Goal: Transaction & Acquisition: Purchase product/service

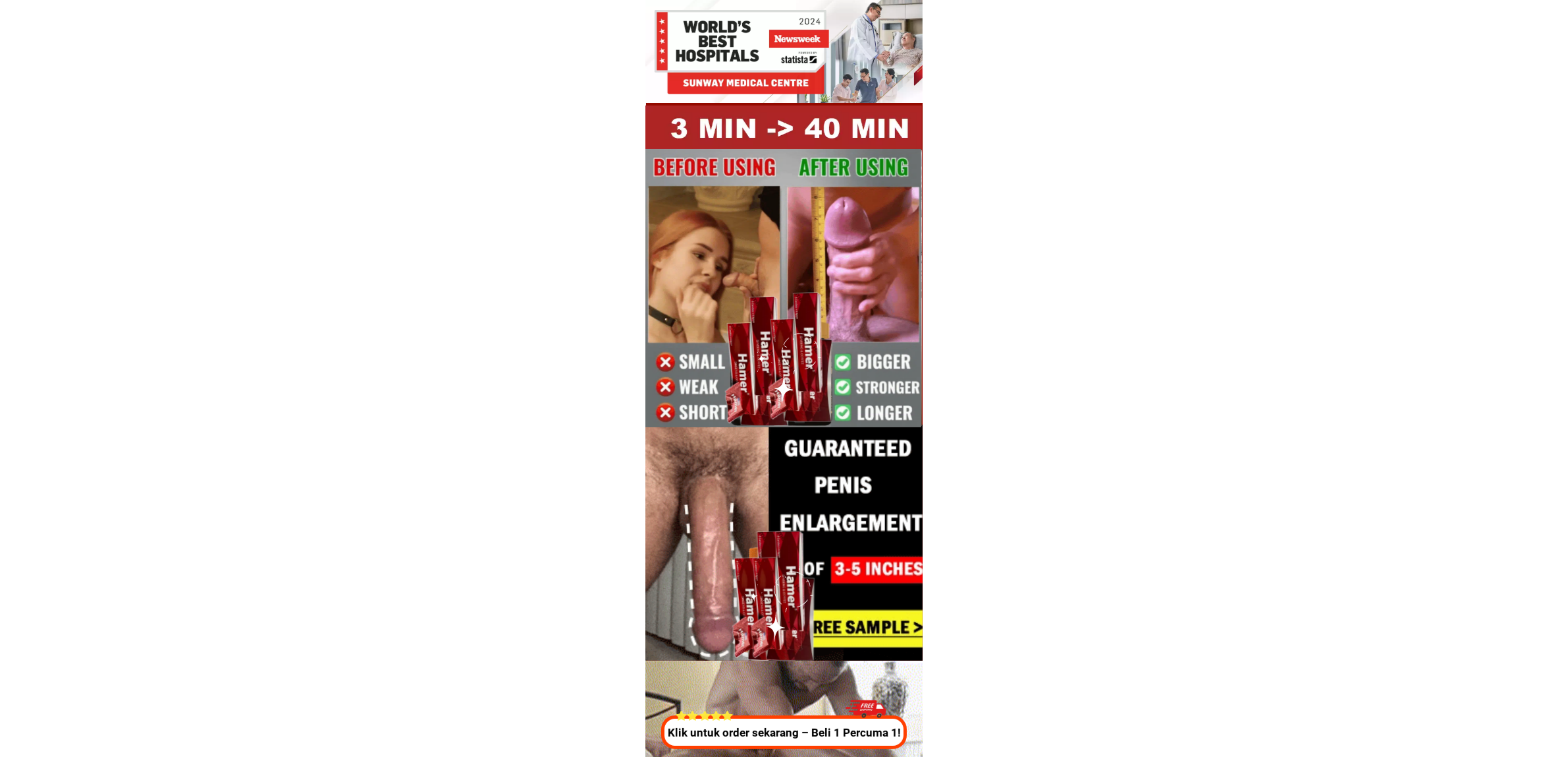
click at [779, 740] on p "Klik untuk order sekarang – Beli 1 Percuma 1!" at bounding box center [782, 732] width 252 height 17
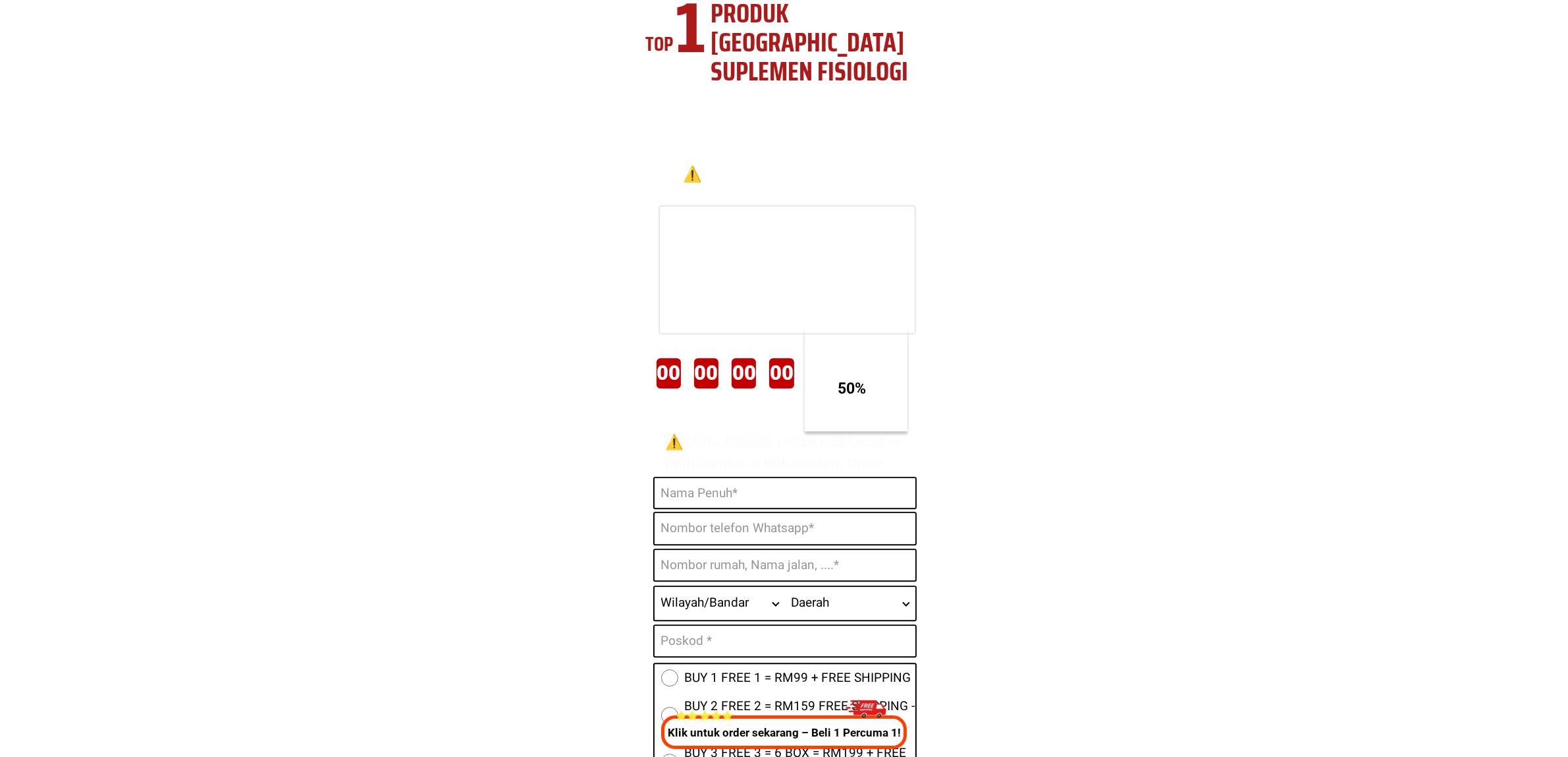
scroll to position [4900, 0]
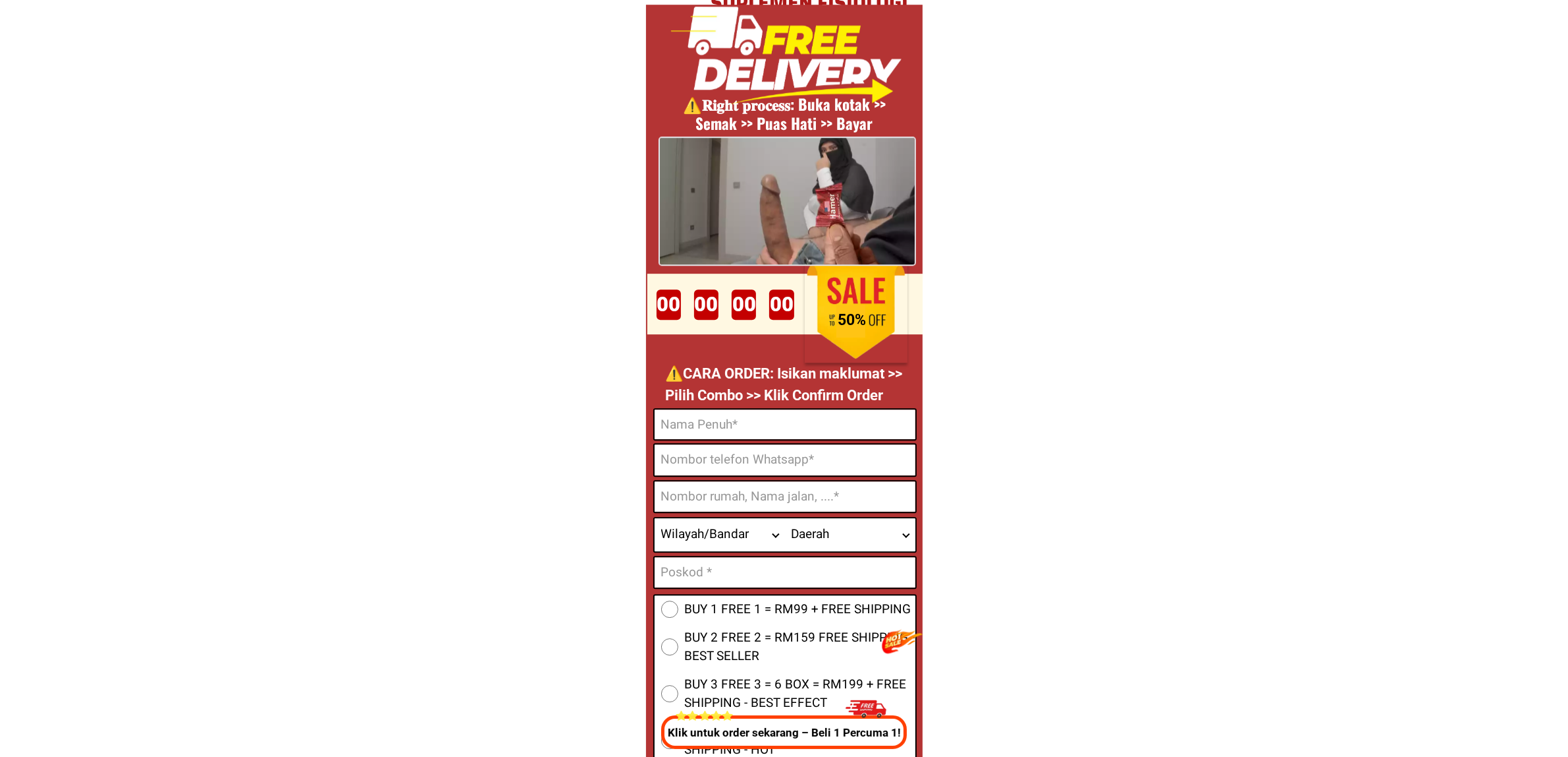
click at [762, 427] on input "Input full_name" at bounding box center [785, 424] width 261 height 29
paste input "Mohana suntharam a/l veerasingam"
type input "Mohana suntharam a/l veerasingam"
click at [743, 457] on input "Input phone_number" at bounding box center [785, 460] width 261 height 31
paste input "0127915238"
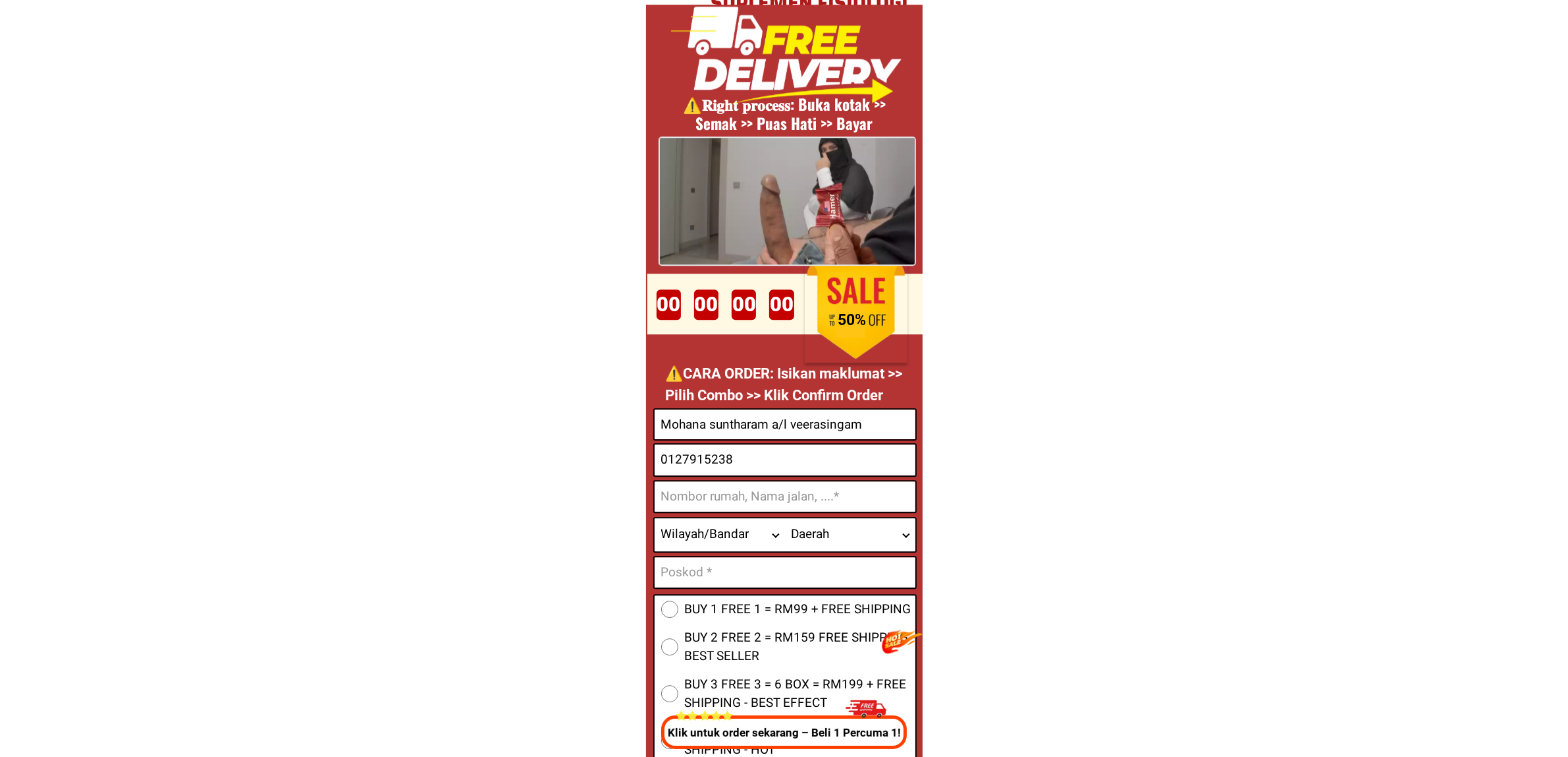
paste input "49515359"
type input "0149515359"
drag, startPoint x: 778, startPoint y: 484, endPoint x: 836, endPoint y: 499, distance: 59.9
click at [778, 484] on input "Input address" at bounding box center [785, 496] width 261 height 30
paste input "[STREET_ADDRESS]"
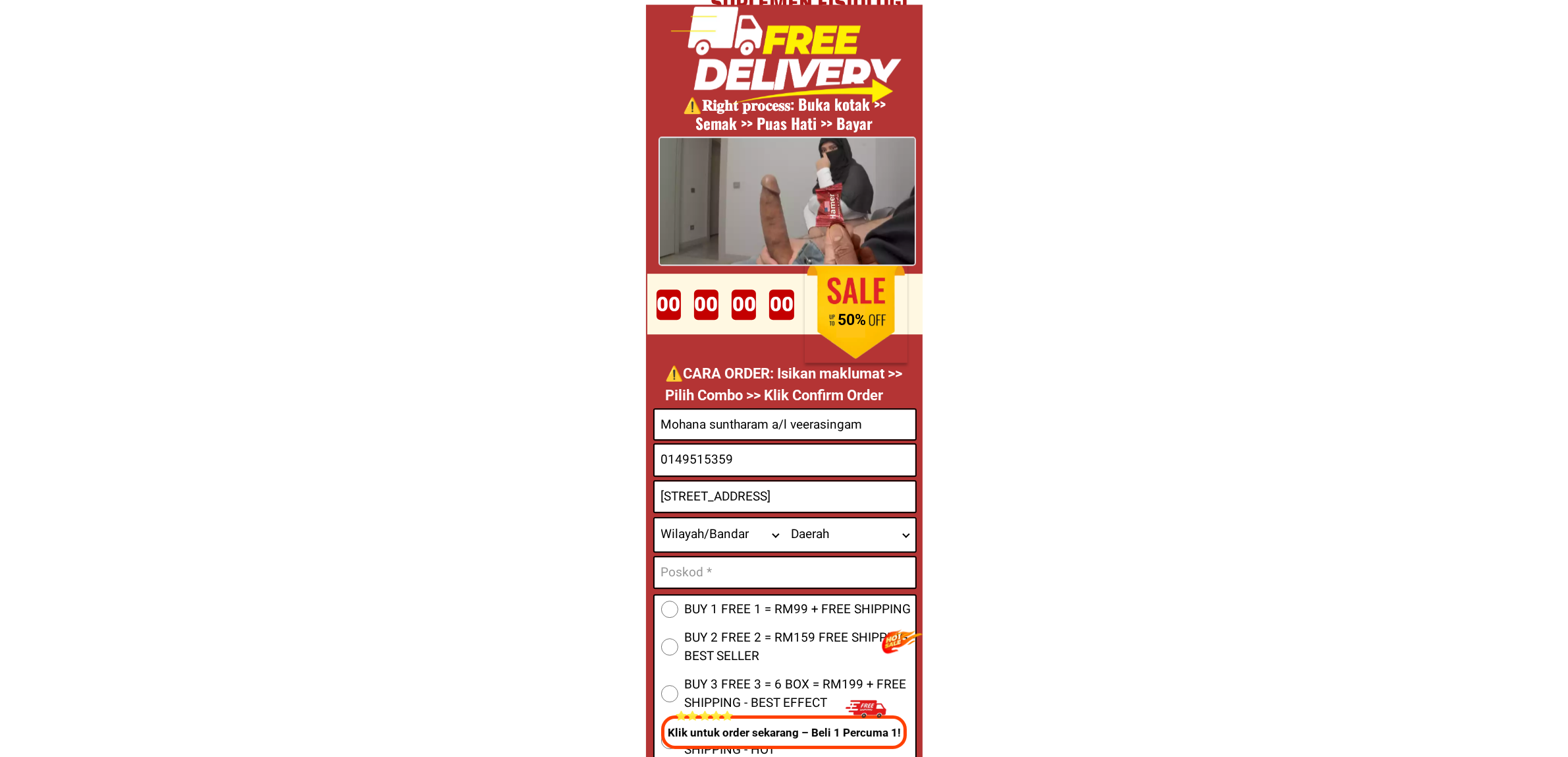
scroll to position [0, 12]
type input "[STREET_ADDRESS]"
click at [703, 621] on div "BUY 1 FREE 1 = RM99 + FREE SHIPPING BUY 2 FREE 2 = RM159 FREE SHIPPING - BEST S…" at bounding box center [785, 679] width 263 height 172
click at [692, 607] on span "BUY 1 FREE 1 = RM99 + FREE SHIPPING" at bounding box center [798, 609] width 227 height 19
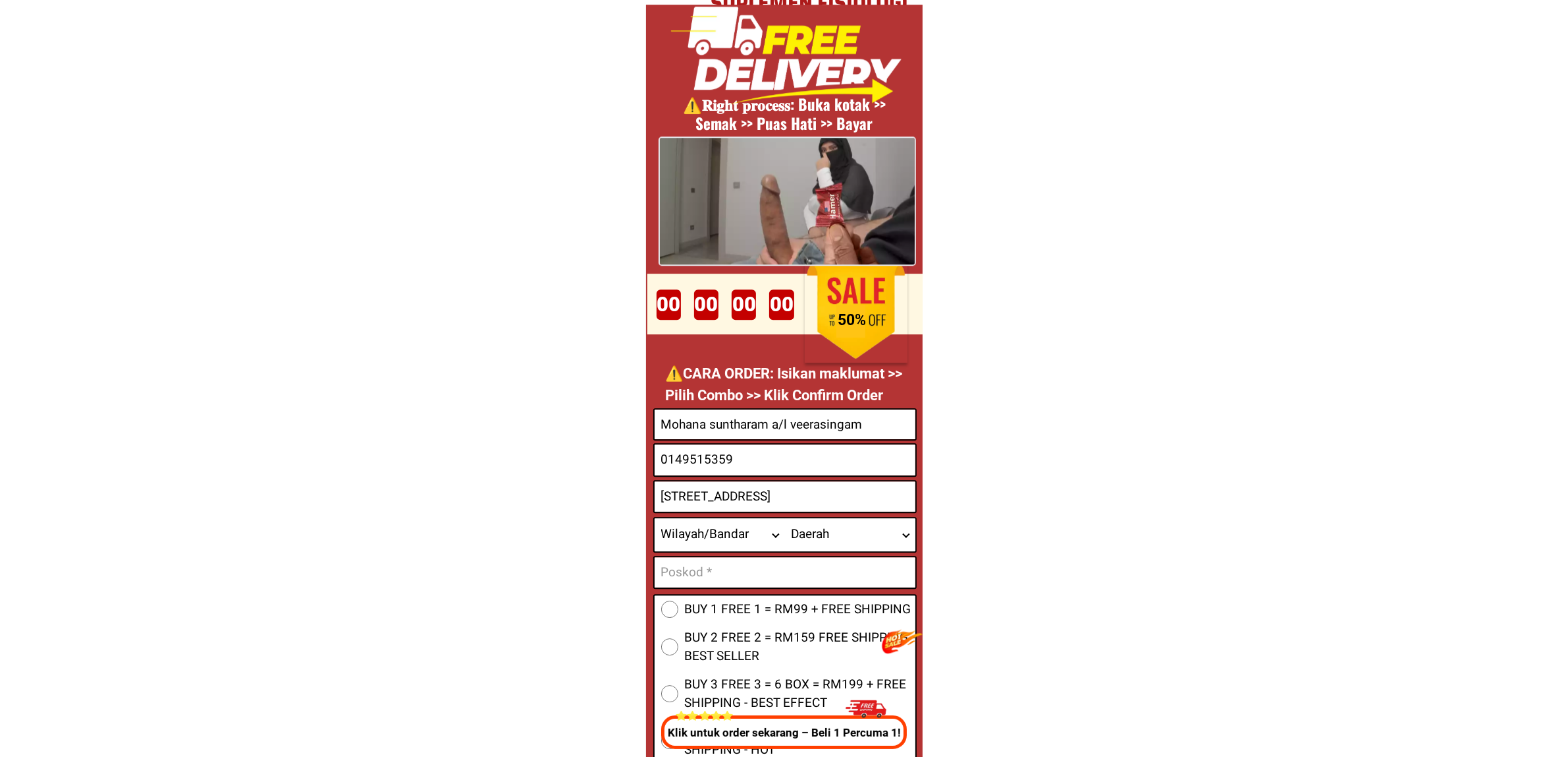
click at [678, 607] on input "BUY 1 FREE 1 = RM99 + FREE SHIPPING" at bounding box center [669, 608] width 17 height 17
radio input "true"
click at [690, 538] on select "Wilayah/[GEOGRAPHIC_DATA] [GEOGRAPHIC_DATA] [GEOGRAPHIC_DATA] [GEOGRAPHIC_DATA]…" at bounding box center [719, 535] width 131 height 33
click at [889, 500] on input "[STREET_ADDRESS]" at bounding box center [785, 496] width 261 height 30
click at [714, 524] on select "Wilayah/[GEOGRAPHIC_DATA] [GEOGRAPHIC_DATA] [GEOGRAPHIC_DATA] [GEOGRAPHIC_DATA]…" at bounding box center [719, 535] width 131 height 33
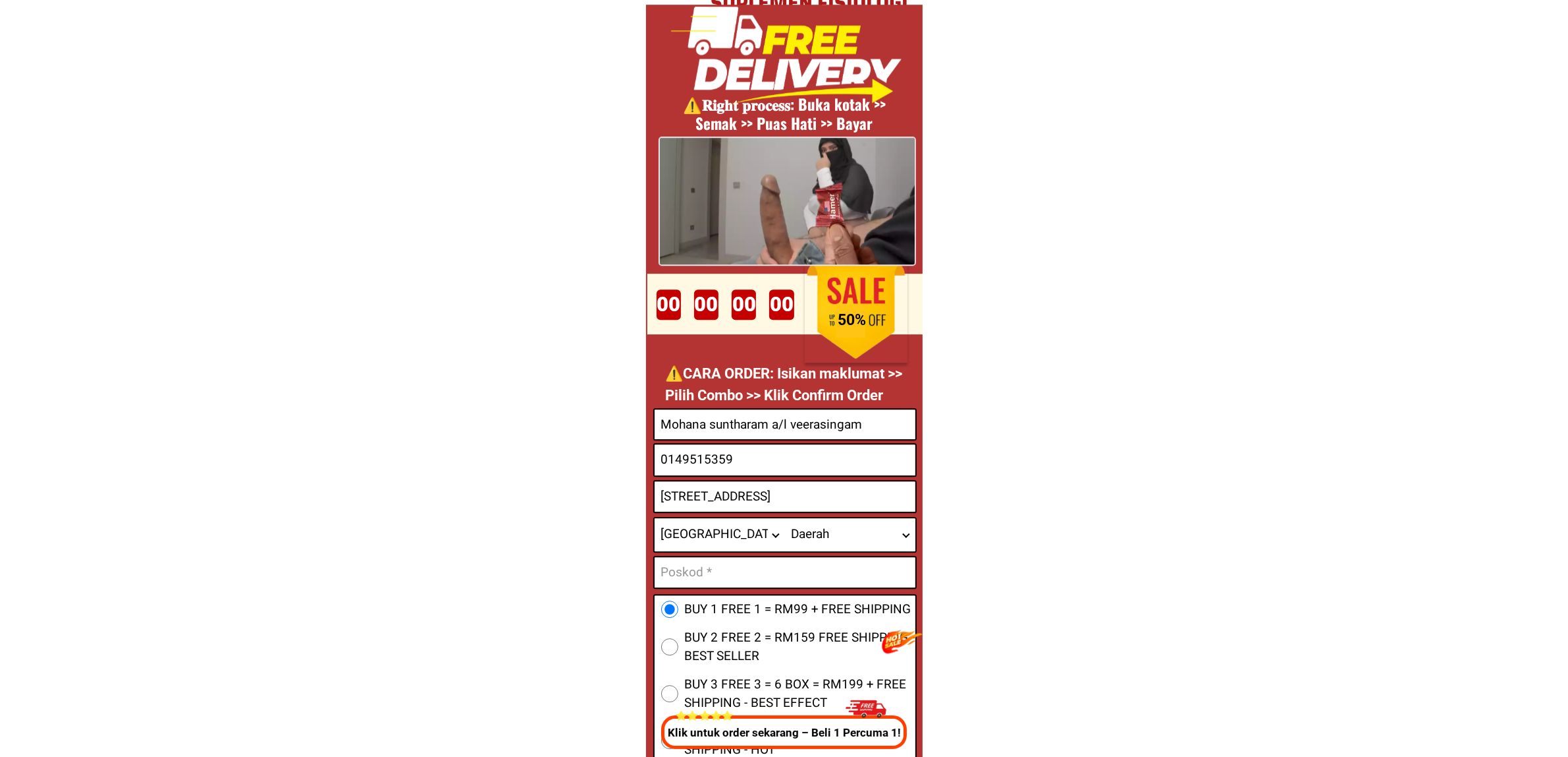
select select "60_R2932285"
click at [654, 518] on select "Wilayah/[GEOGRAPHIC_DATA] [GEOGRAPHIC_DATA] [GEOGRAPHIC_DATA] [GEOGRAPHIC_DATA]…" at bounding box center [719, 535] width 131 height 33
click at [818, 544] on select "Daerah Ampang [GEOGRAPHIC_DATA] [GEOGRAPHIC_DATA] [GEOGRAPHIC_DATA] [GEOGRAPHIC…" at bounding box center [850, 535] width 131 height 33
select select "60_R8001749701"
click at [785, 518] on select "Daerah Ampang [GEOGRAPHIC_DATA] [GEOGRAPHIC_DATA] [GEOGRAPHIC_DATA] [GEOGRAPHIC…" at bounding box center [850, 535] width 131 height 33
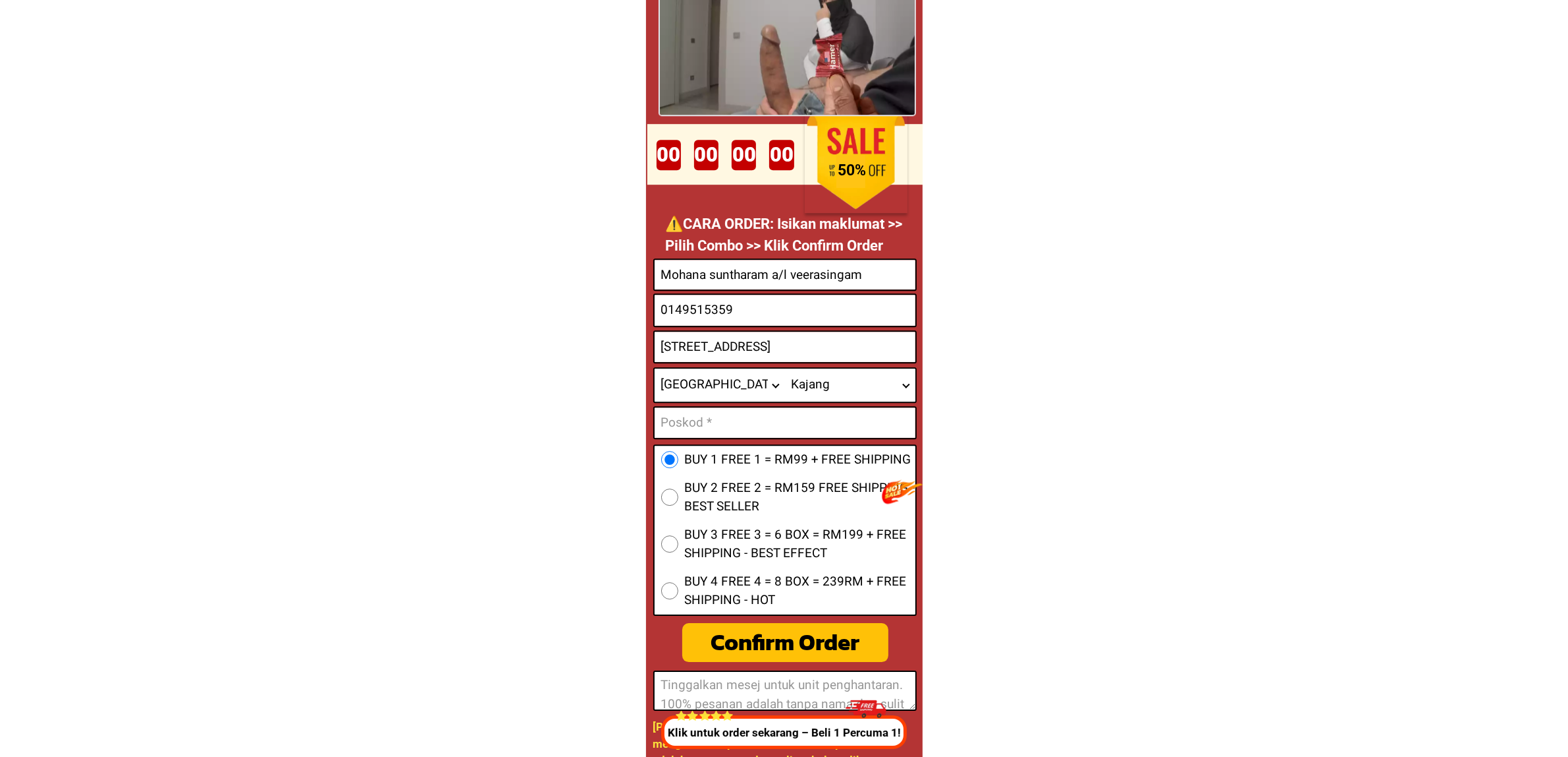
scroll to position [5065, 0]
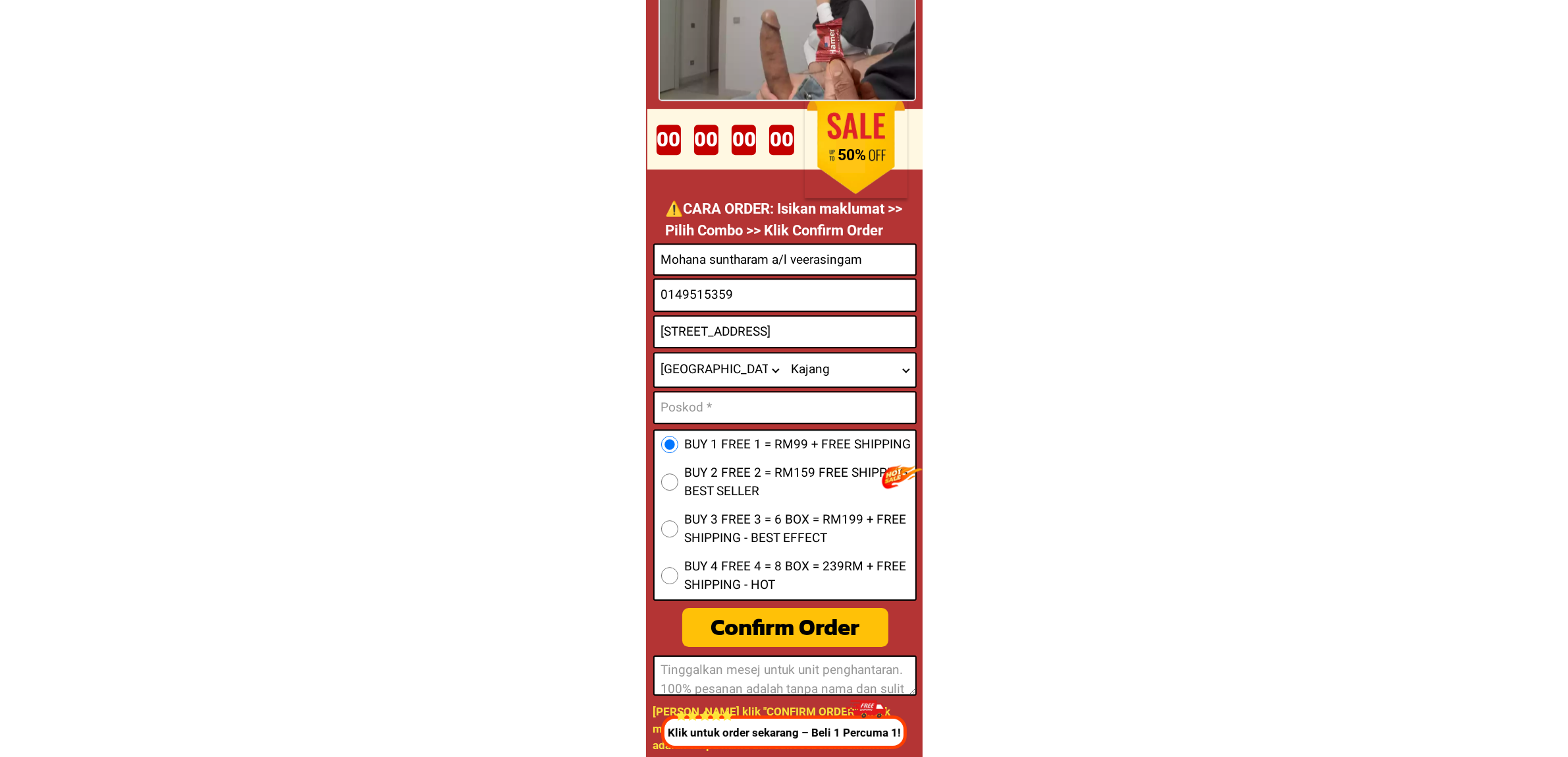
click at [776, 330] on input "[STREET_ADDRESS]" at bounding box center [785, 331] width 261 height 30
drag, startPoint x: 721, startPoint y: 416, endPoint x: 731, endPoint y: 430, distance: 17.2
click at [721, 416] on input "Input text_input_1" at bounding box center [785, 406] width 261 height 30
click at [736, 323] on input "[STREET_ADDRESS]" at bounding box center [785, 331] width 261 height 30
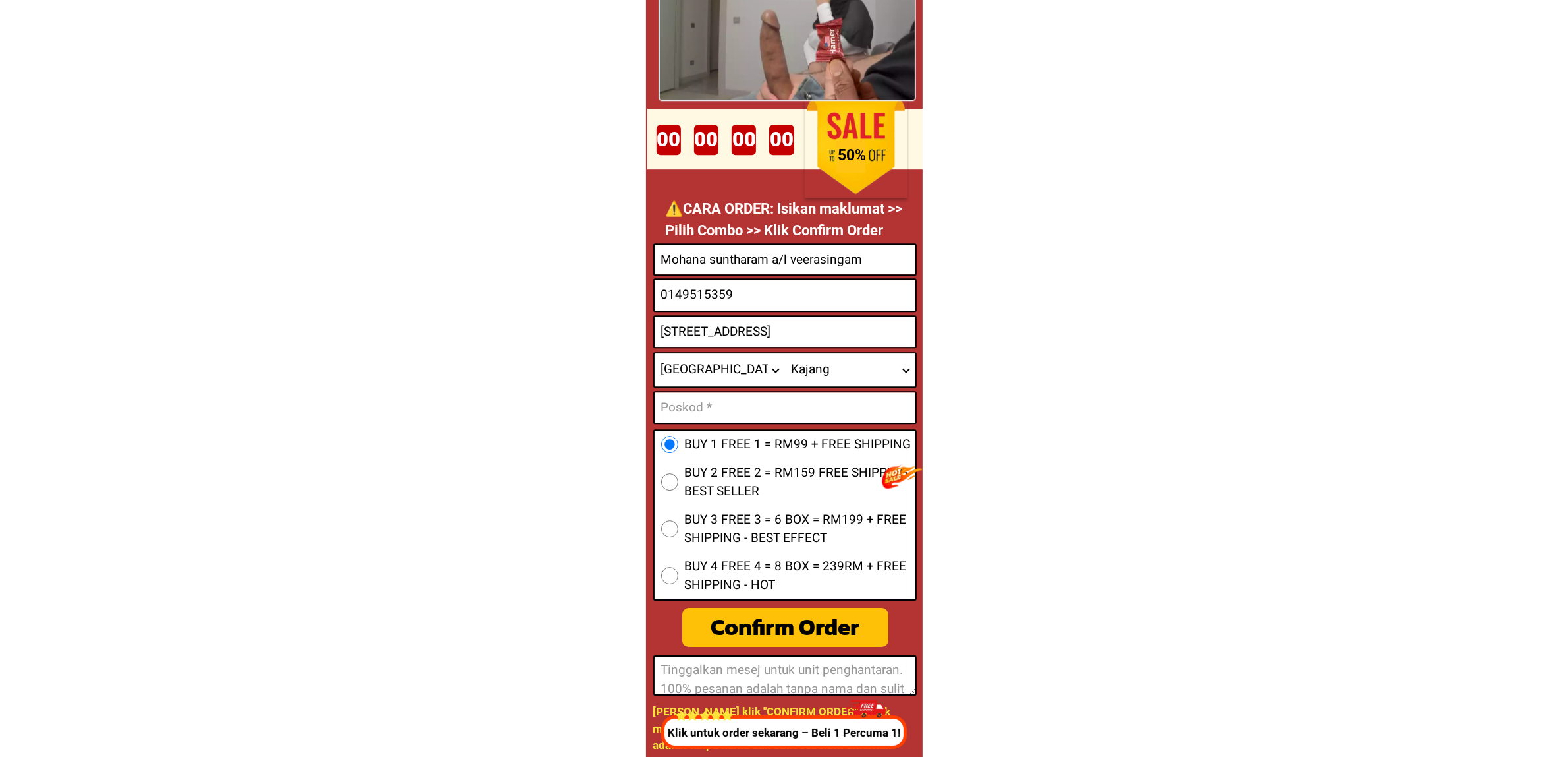
click at [736, 323] on input "[STREET_ADDRESS]" at bounding box center [785, 331] width 261 height 30
click at [710, 407] on input "Input text_input_1" at bounding box center [785, 406] width 261 height 30
paste input "43000"
type input "43000"
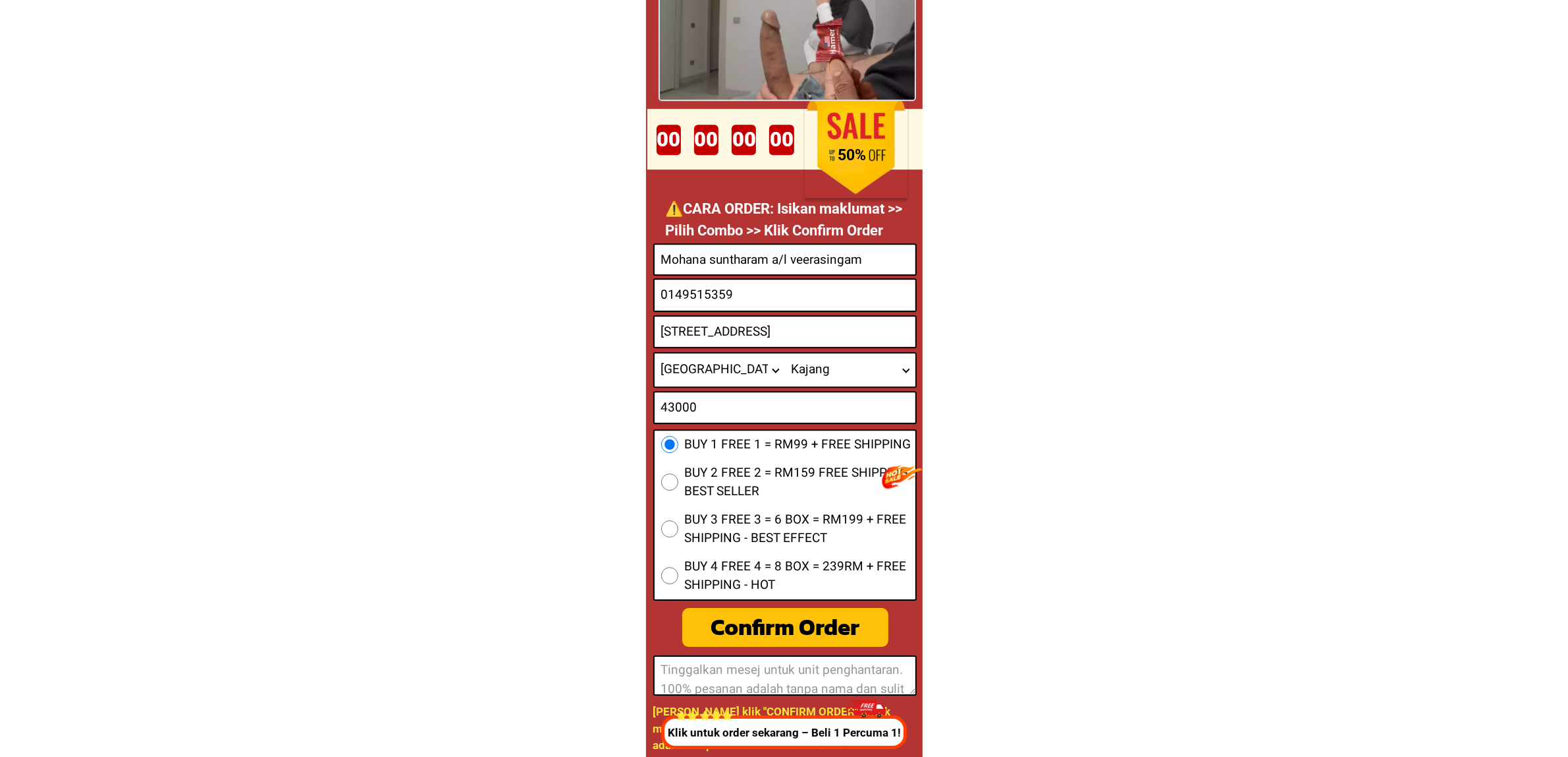
click at [760, 300] on input "0149515359" at bounding box center [785, 296] width 261 height 31
click at [818, 626] on div "Confirm Order" at bounding box center [785, 627] width 206 height 35
radio input "true"
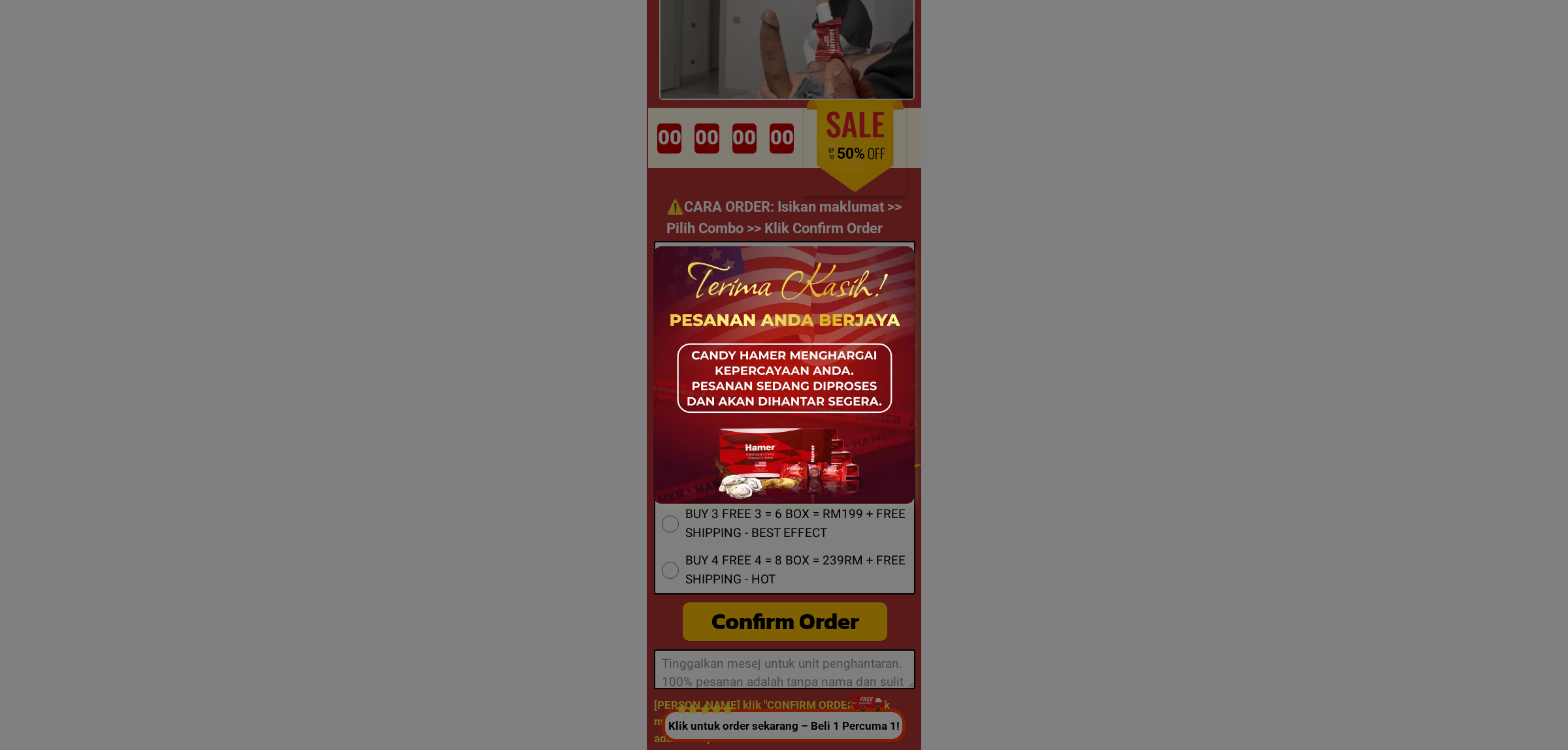
click at [1076, 287] on div at bounding box center [784, 375] width 1568 height 750
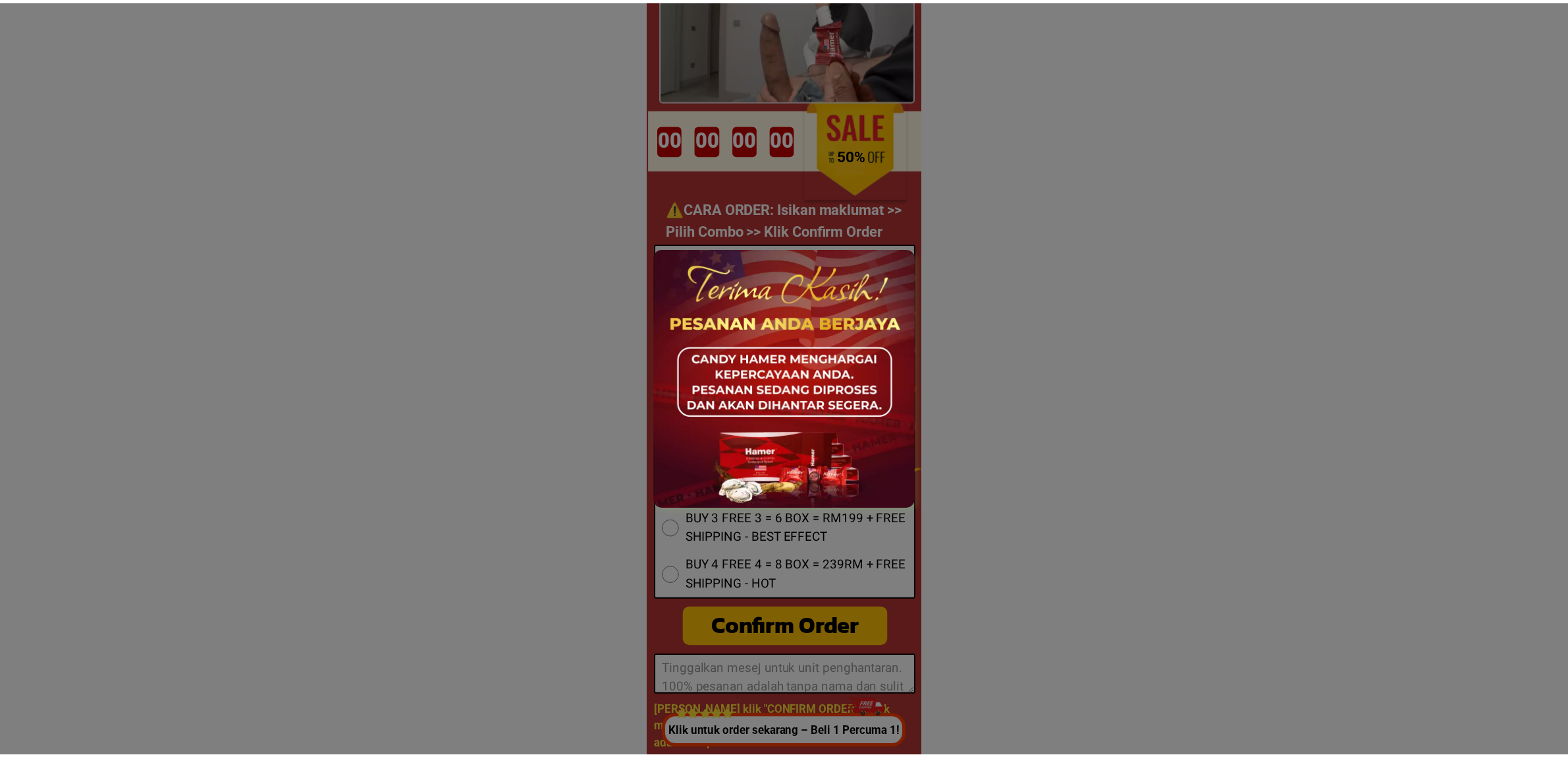
scroll to position [5065, 0]
